Goal: Task Accomplishment & Management: Manage account settings

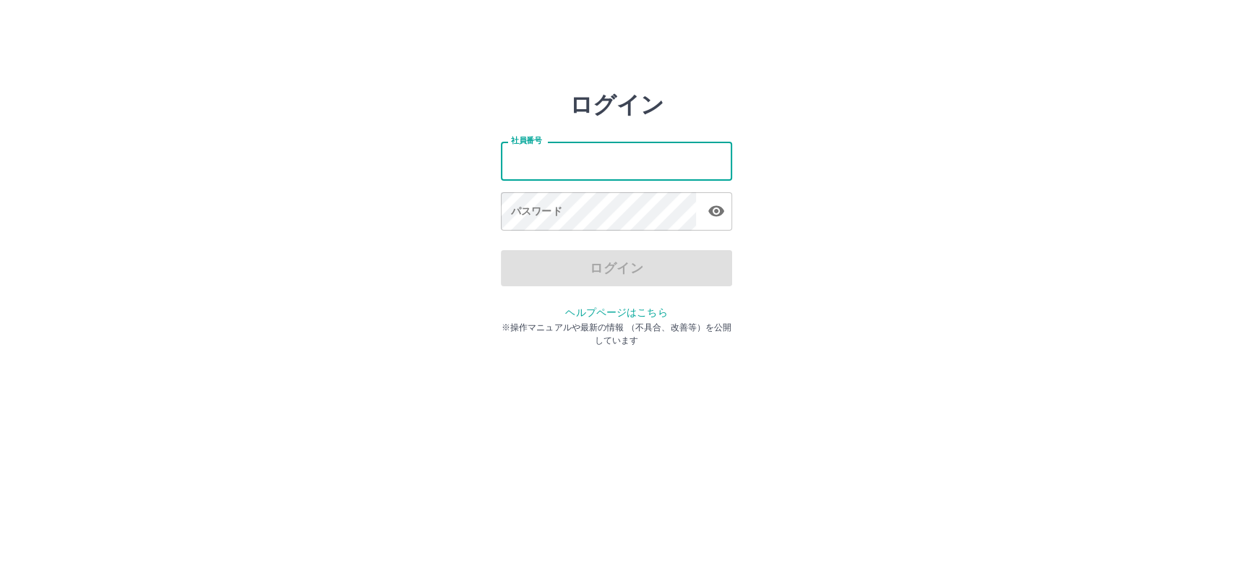
click at [570, 156] on input "社員番号" at bounding box center [616, 161] width 231 height 38
type input "*******"
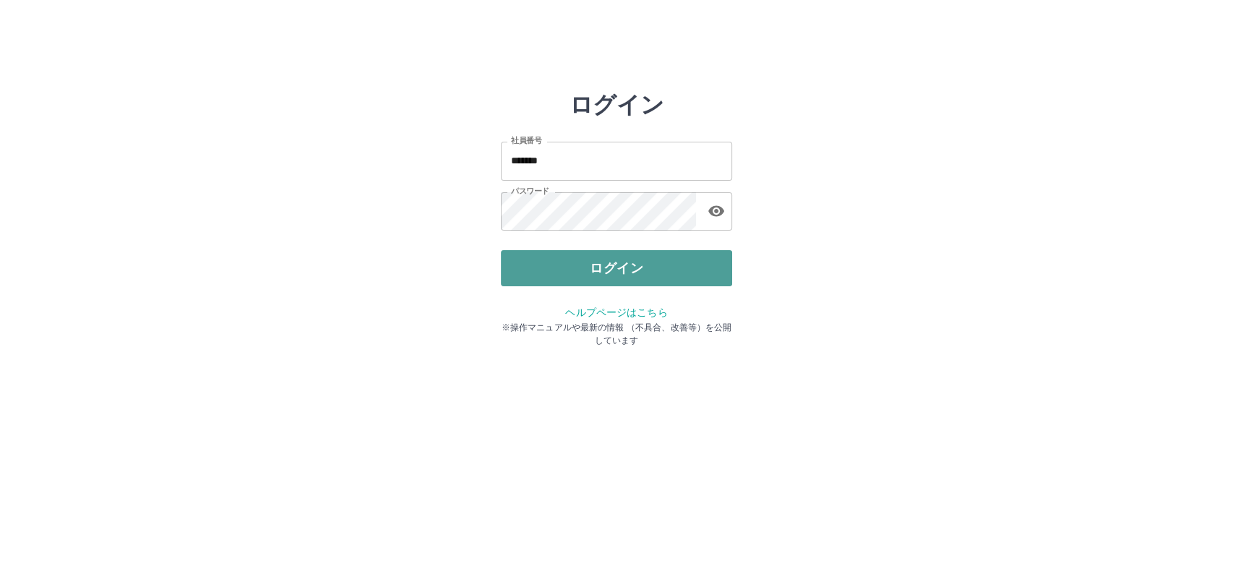
click at [613, 267] on button "ログイン" at bounding box center [616, 268] width 231 height 36
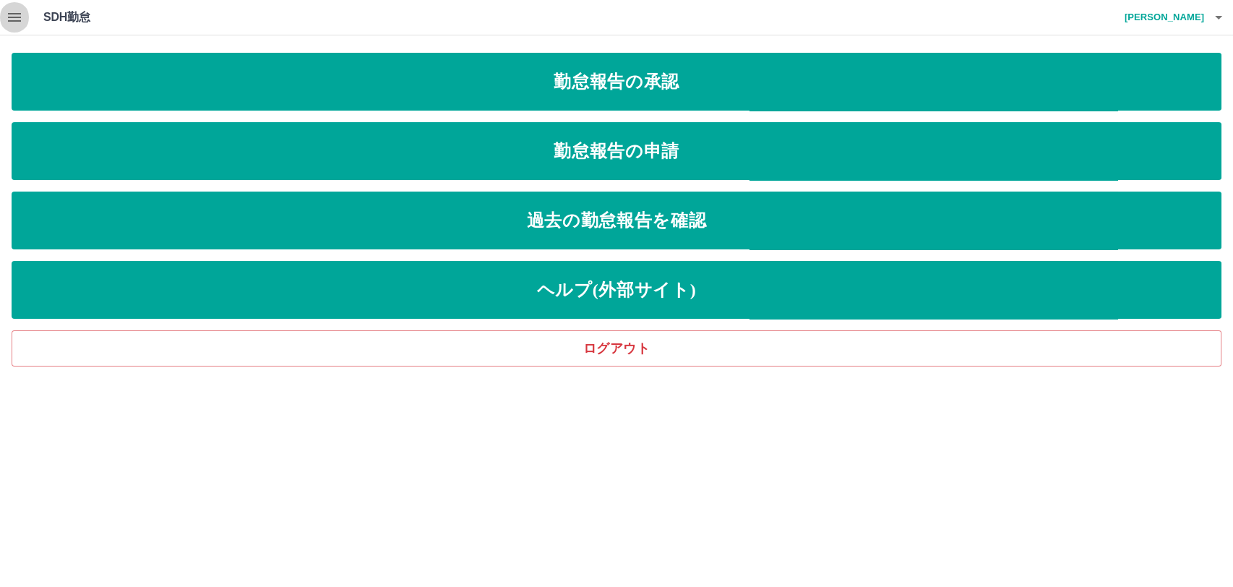
click at [18, 16] on icon "button" at bounding box center [14, 17] width 17 height 17
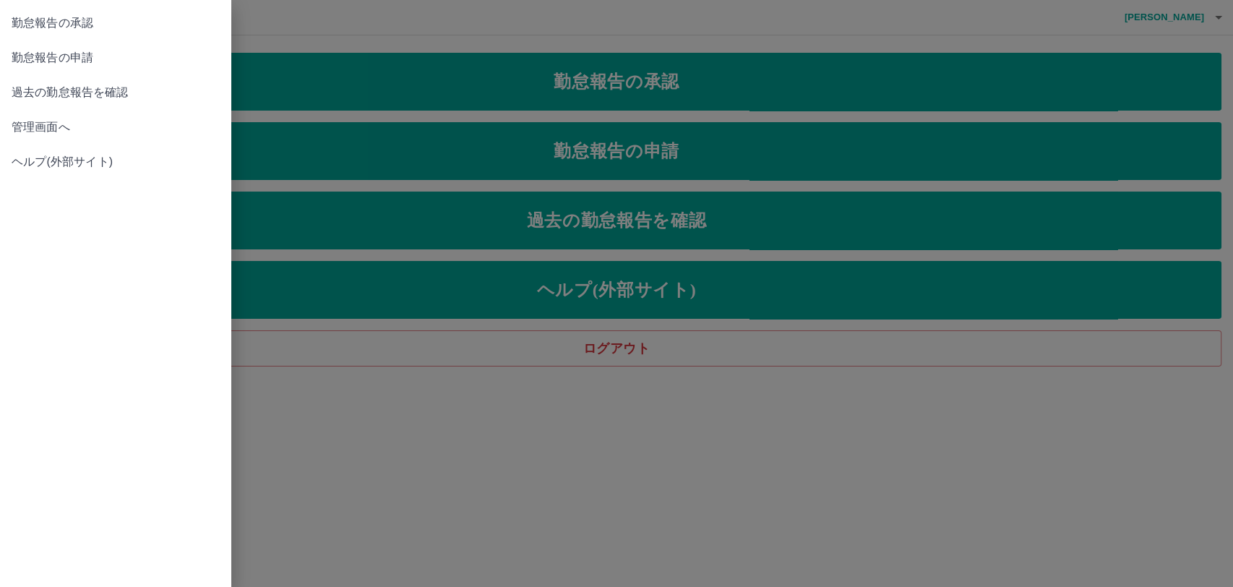
click at [50, 124] on span "管理画面へ" at bounding box center [116, 127] width 208 height 17
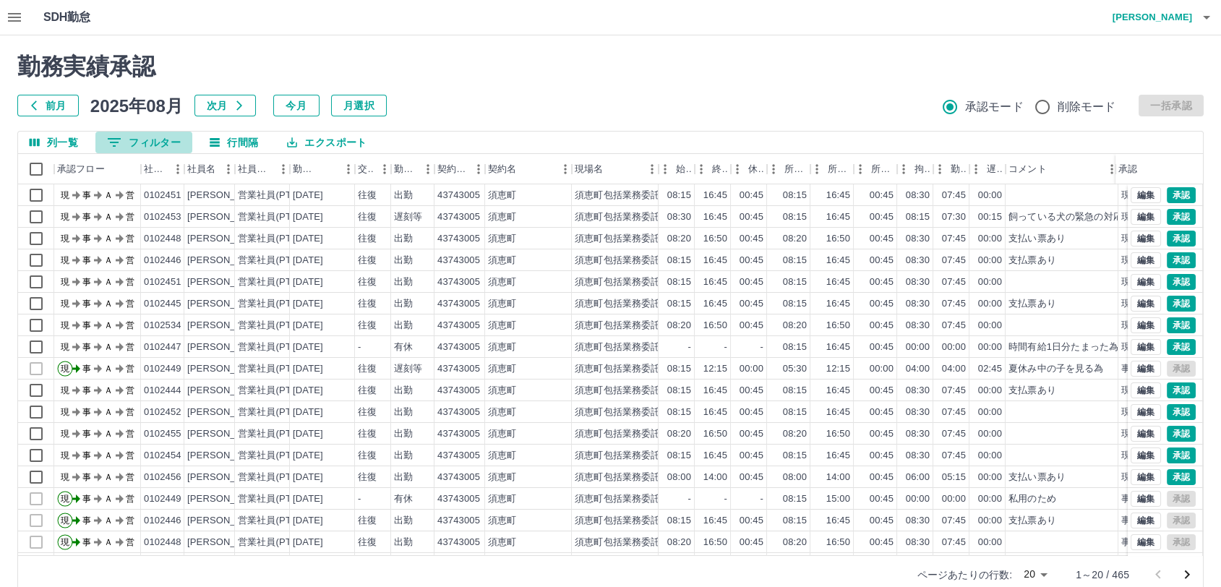
click at [141, 144] on button "0 フィルター" at bounding box center [143, 143] width 97 height 22
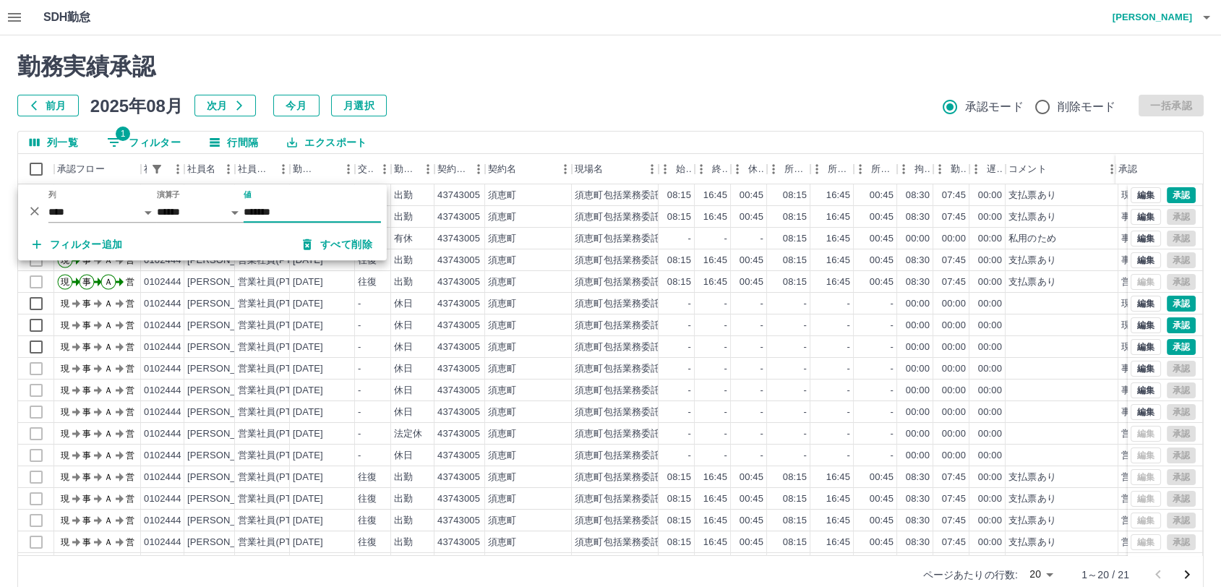
type input "*******"
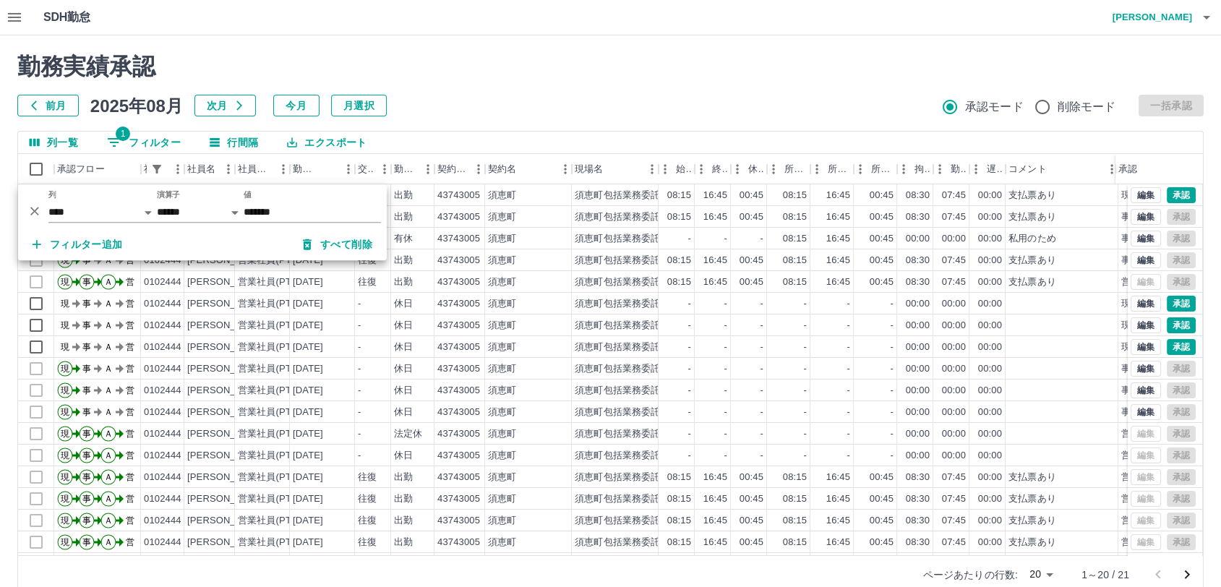
click at [804, 93] on div "勤務実績承認 前月 2025年08月 次月 今月 月選択 承認モード 削除モード 一括承認" at bounding box center [610, 85] width 1186 height 64
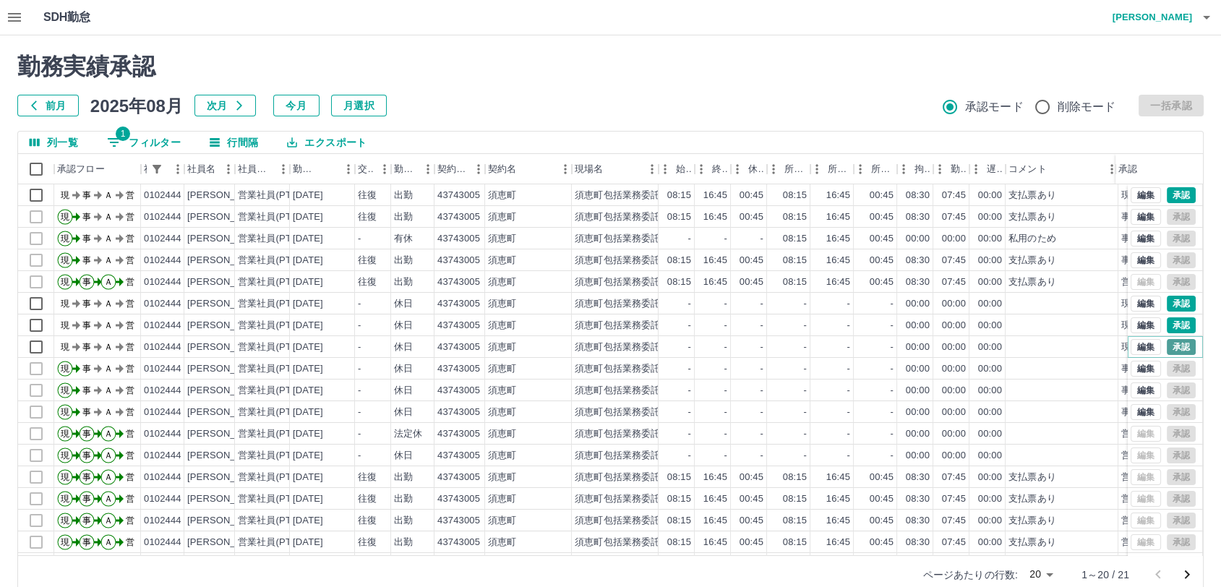
click at [1171, 343] on button "承認" at bounding box center [1181, 347] width 29 height 16
click at [1172, 301] on button "承認" at bounding box center [1181, 304] width 29 height 16
click at [1173, 192] on button "承認" at bounding box center [1181, 195] width 29 height 16
click at [1168, 321] on button "承認" at bounding box center [1181, 325] width 29 height 16
click at [1168, 348] on button "承認" at bounding box center [1181, 347] width 29 height 16
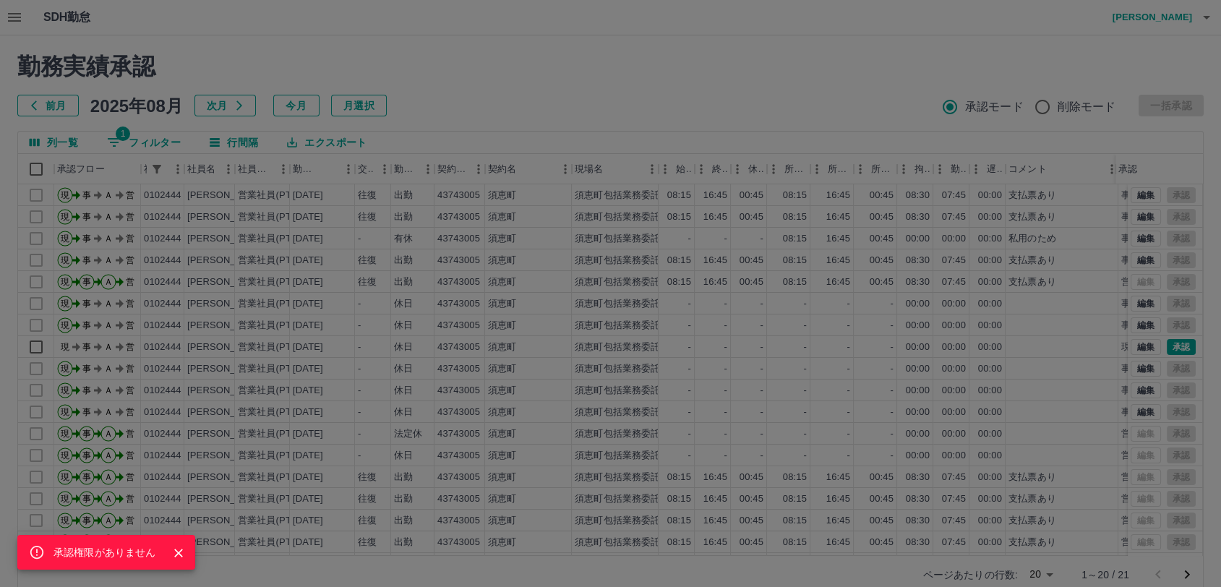
click at [173, 551] on icon "Close" at bounding box center [178, 553] width 14 height 14
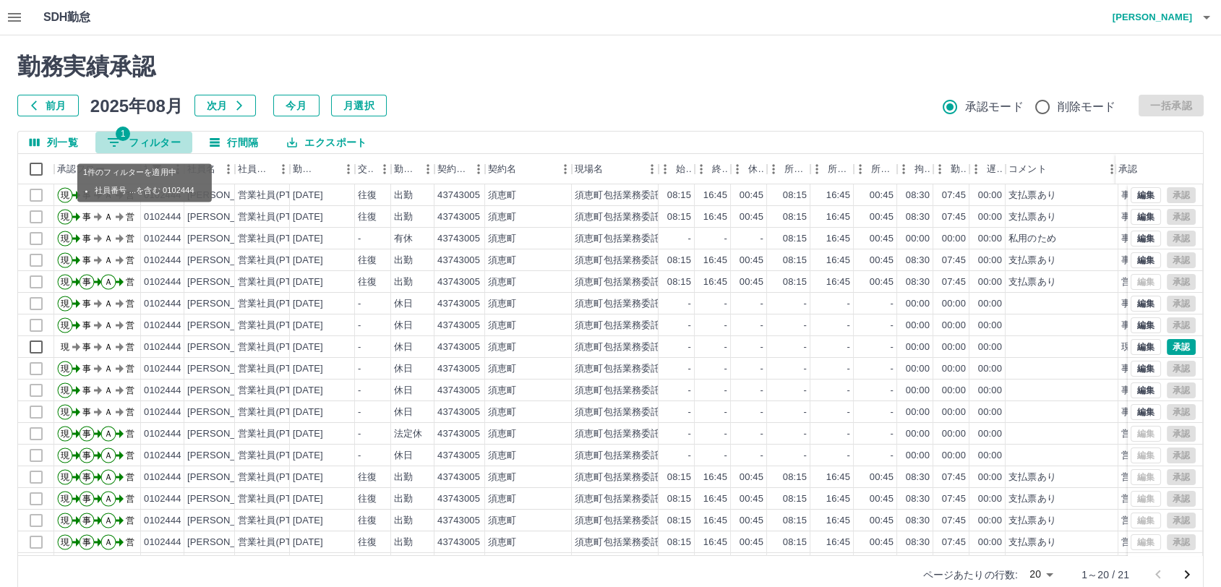
click at [168, 142] on button "1 フィルター" at bounding box center [143, 143] width 97 height 22
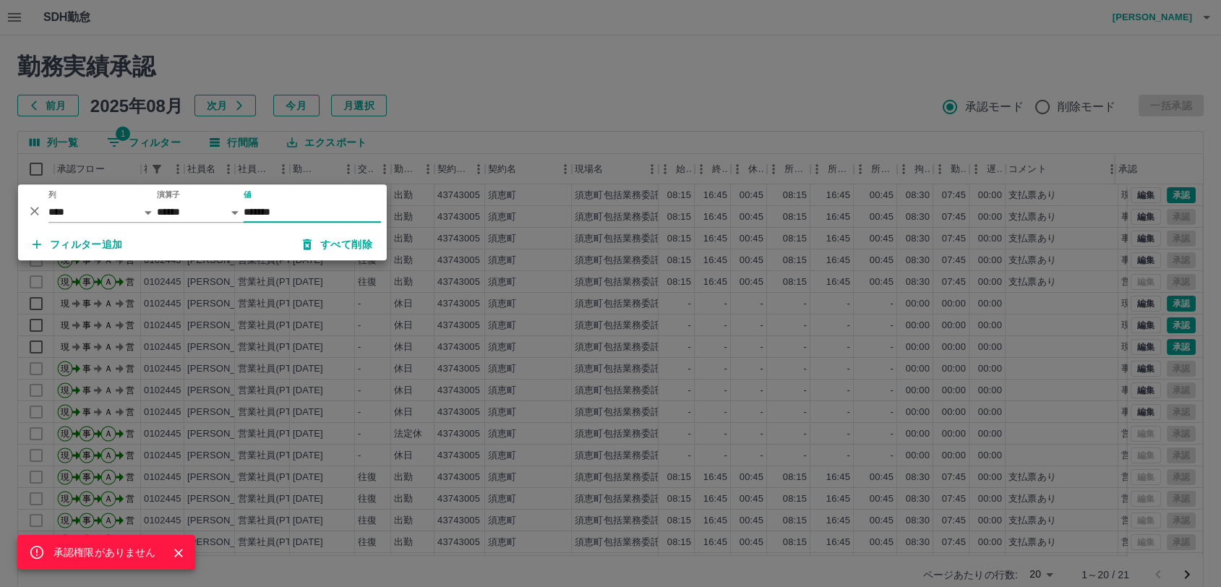
type input "*******"
click at [714, 117] on div "承認権限がありません" at bounding box center [610, 293] width 1221 height 587
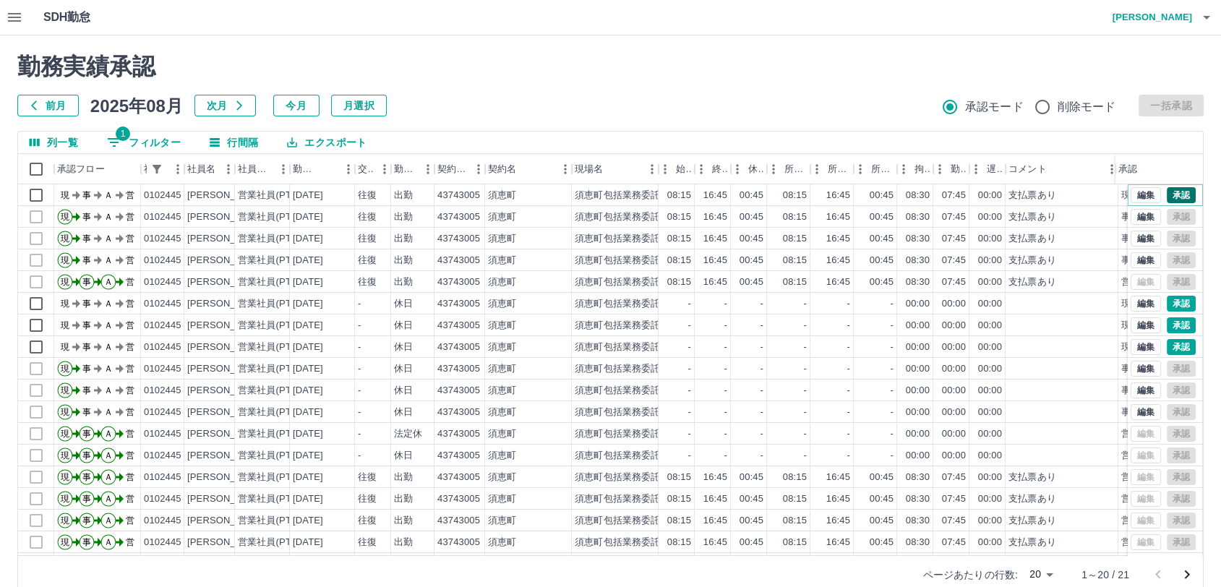
click at [1171, 192] on button "承認" at bounding box center [1181, 195] width 29 height 16
click at [1173, 303] on button "承認" at bounding box center [1181, 304] width 29 height 16
click at [1167, 324] on button "承認" at bounding box center [1181, 325] width 29 height 16
click at [1168, 344] on button "承認" at bounding box center [1181, 347] width 29 height 16
click at [153, 142] on button "1 フィルター" at bounding box center [143, 143] width 97 height 22
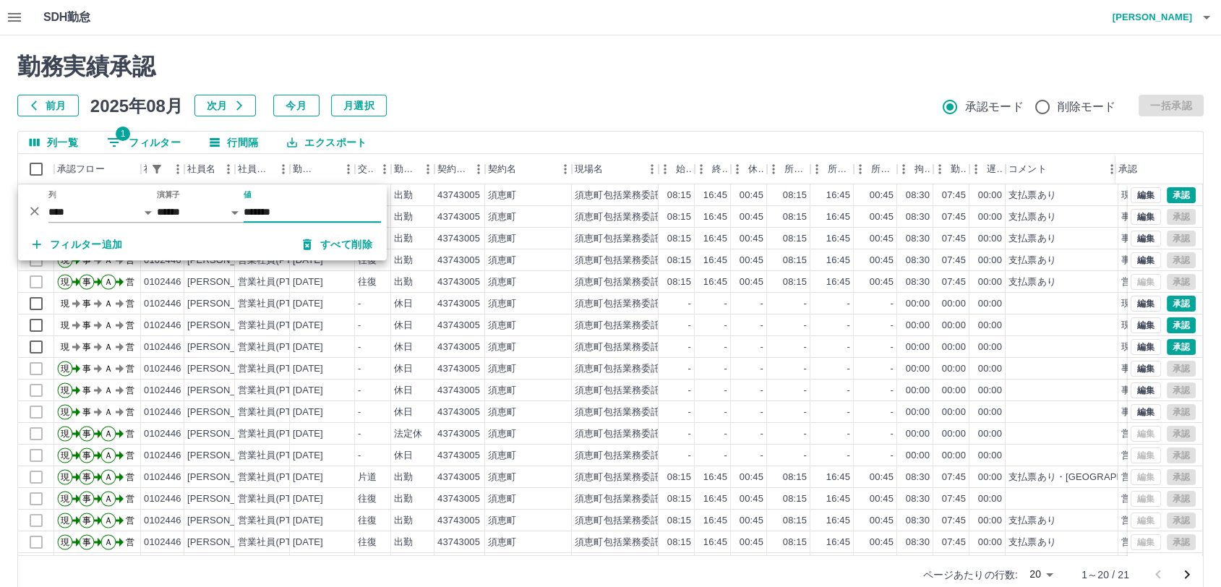
type input "*******"
click at [682, 53] on h2 "勤務実績承認" at bounding box center [610, 66] width 1186 height 27
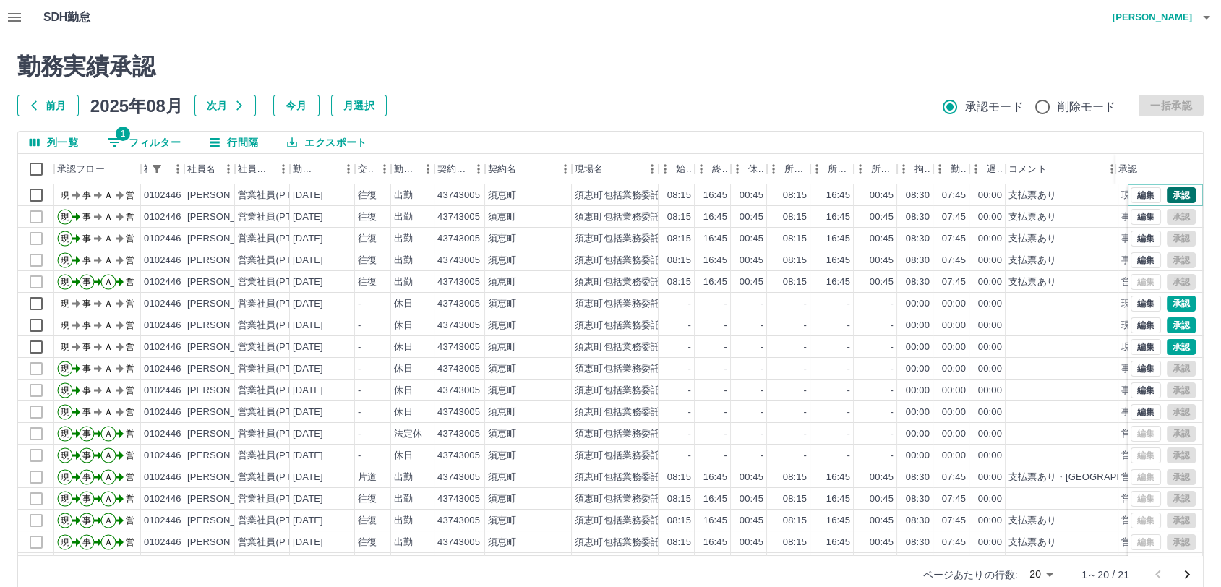
click at [1172, 190] on button "承認" at bounding box center [1181, 195] width 29 height 16
click at [1169, 299] on button "承認" at bounding box center [1181, 304] width 29 height 16
click at [1168, 324] on button "承認" at bounding box center [1181, 325] width 29 height 16
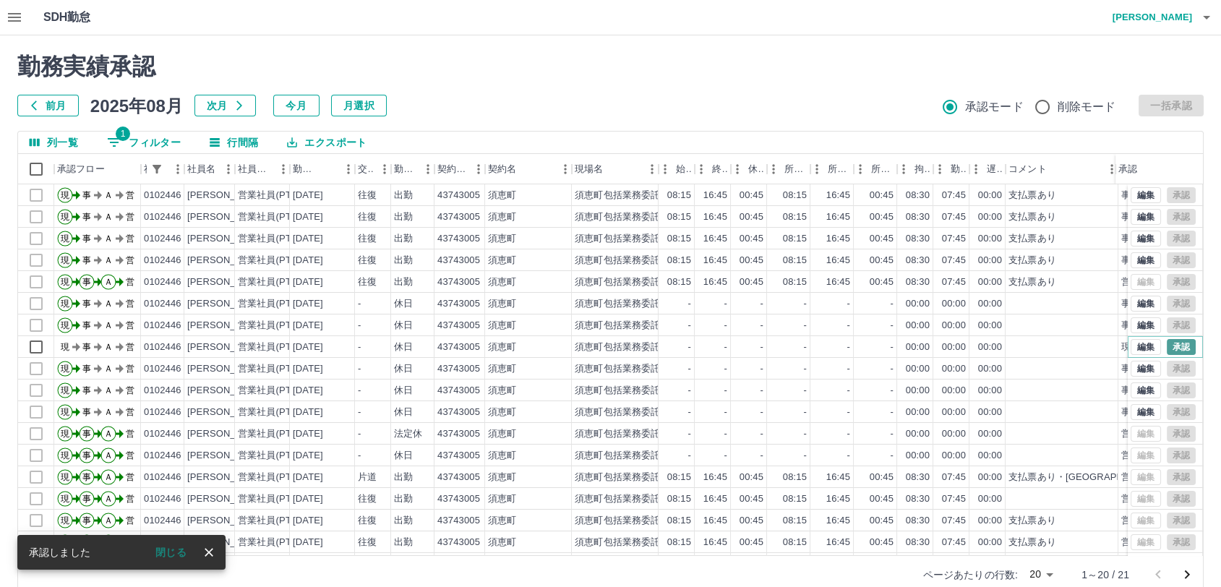
click at [1167, 341] on button "承認" at bounding box center [1181, 347] width 29 height 16
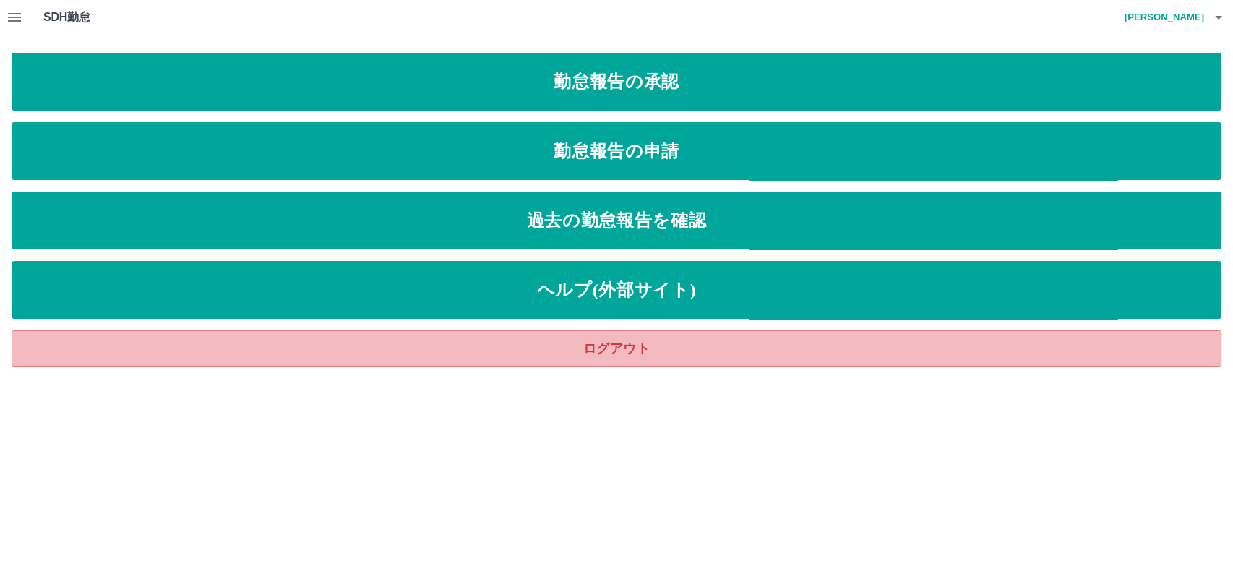
click at [648, 350] on link "ログアウト" at bounding box center [617, 348] width 1210 height 36
